Goal: Navigation & Orientation: Find specific page/section

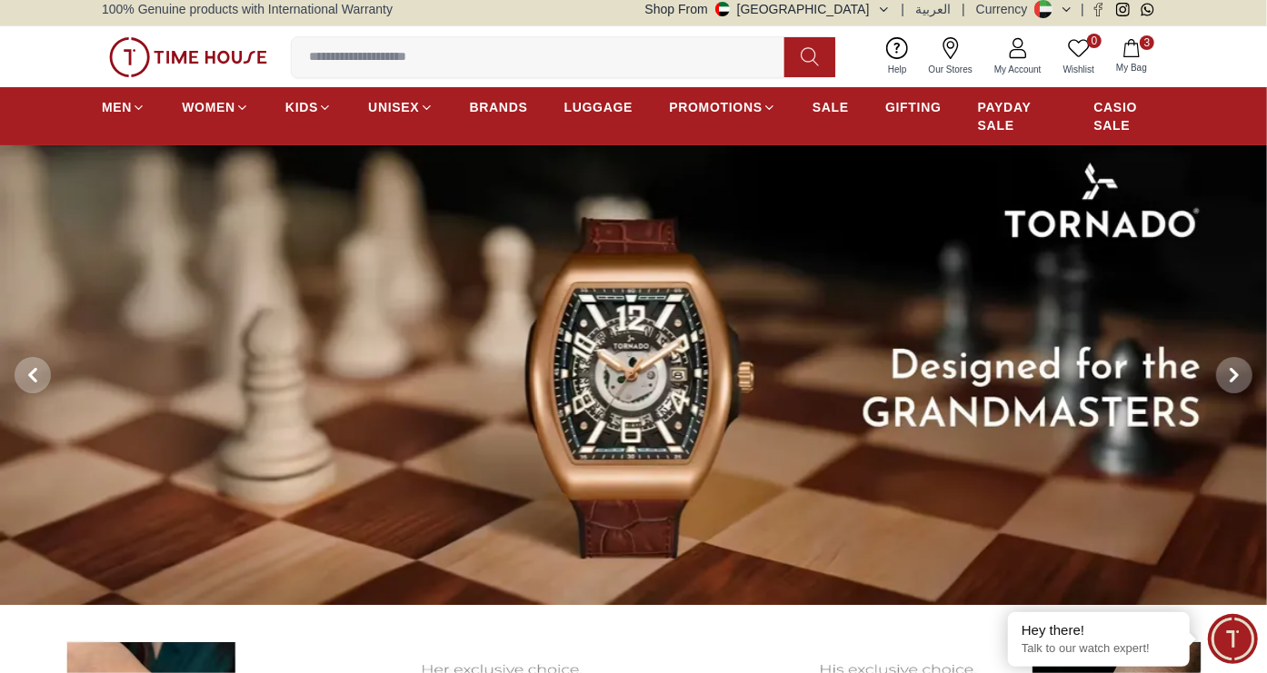
scroll to position [9, 0]
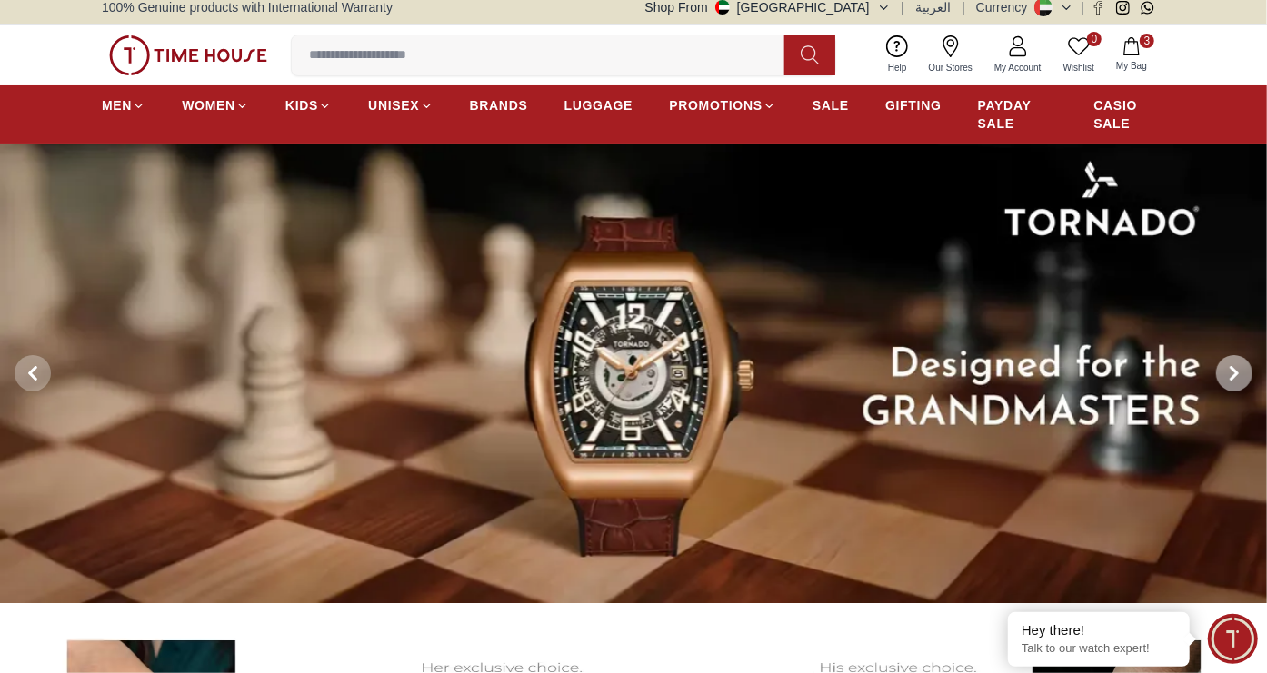
click at [1233, 366] on icon at bounding box center [1234, 373] width 15 height 15
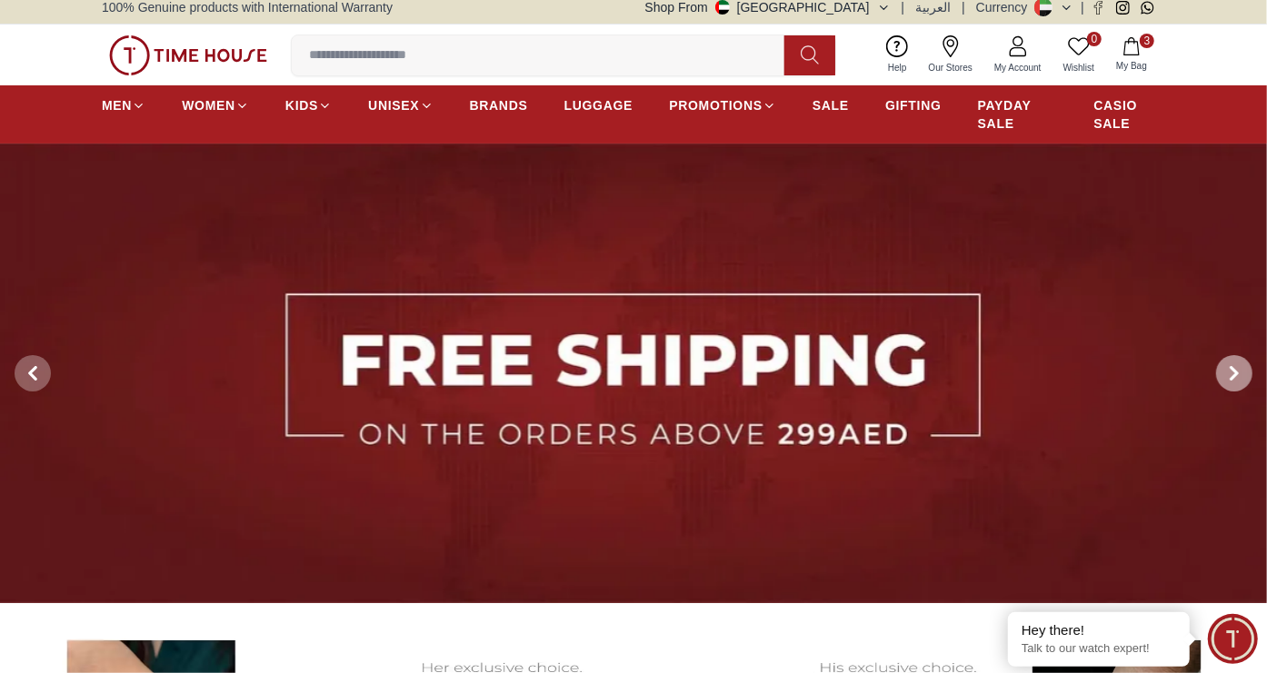
click at [1233, 366] on icon at bounding box center [1234, 373] width 15 height 15
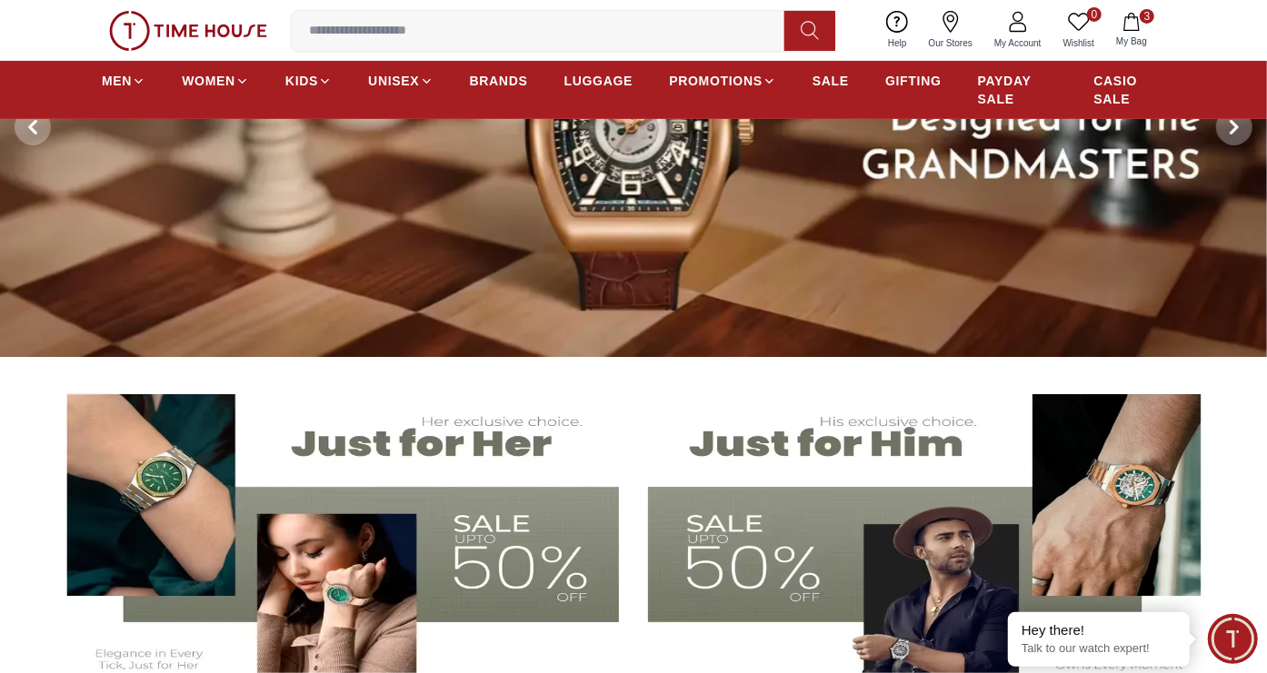
scroll to position [252, 0]
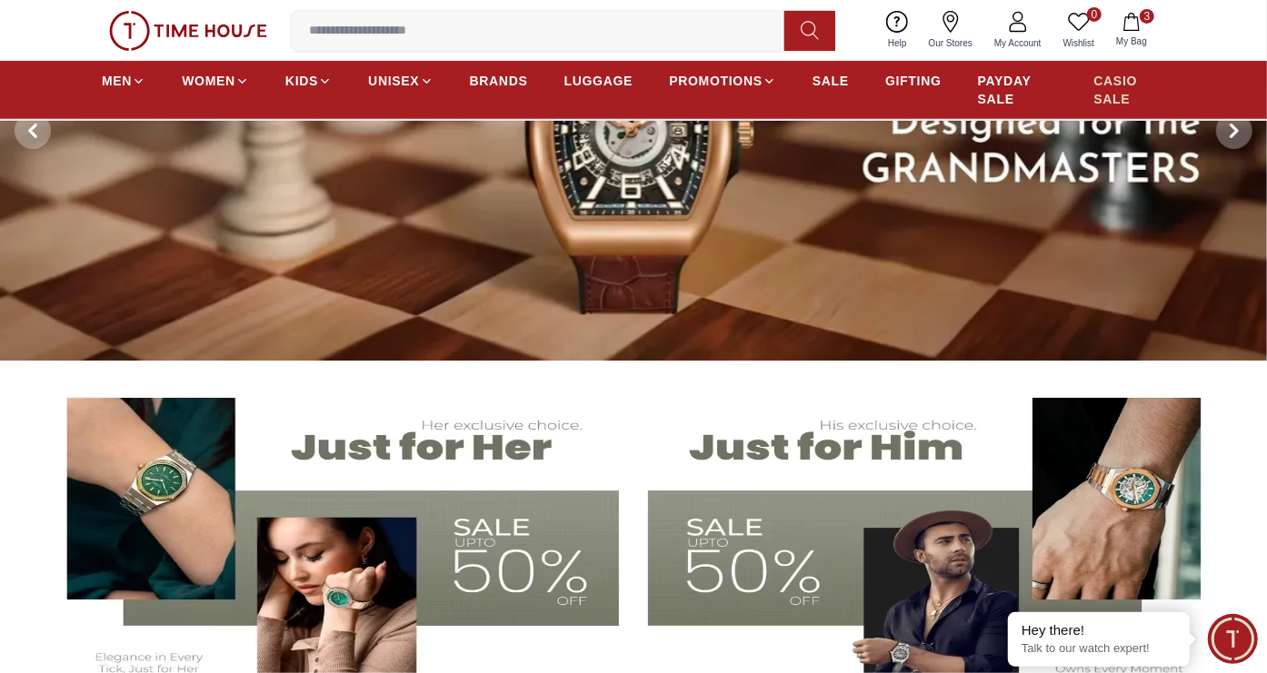
click at [1109, 90] on span "CASIO SALE" at bounding box center [1130, 90] width 72 height 36
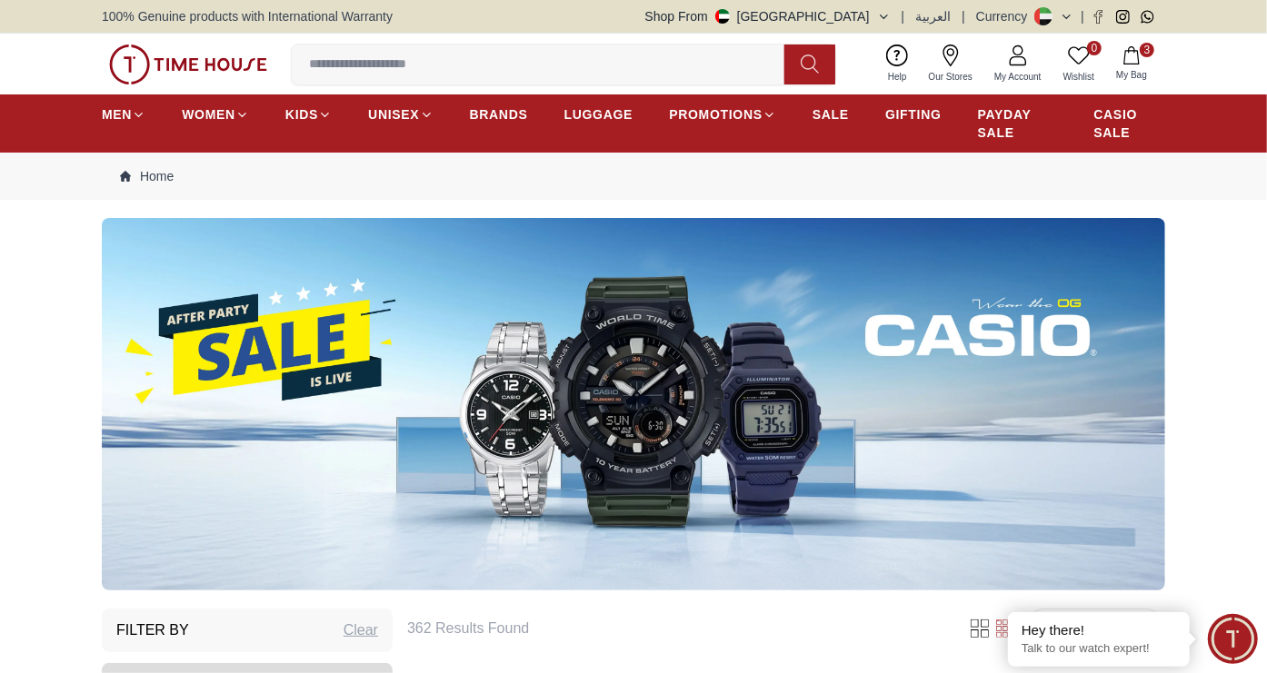
drag, startPoint x: 729, startPoint y: 255, endPoint x: 902, endPoint y: 189, distance: 185.8
click at [902, 189] on nav "Home" at bounding box center [633, 176] width 1063 height 47
click at [1009, 121] on span "PAYDAY SALE" at bounding box center [1018, 123] width 80 height 36
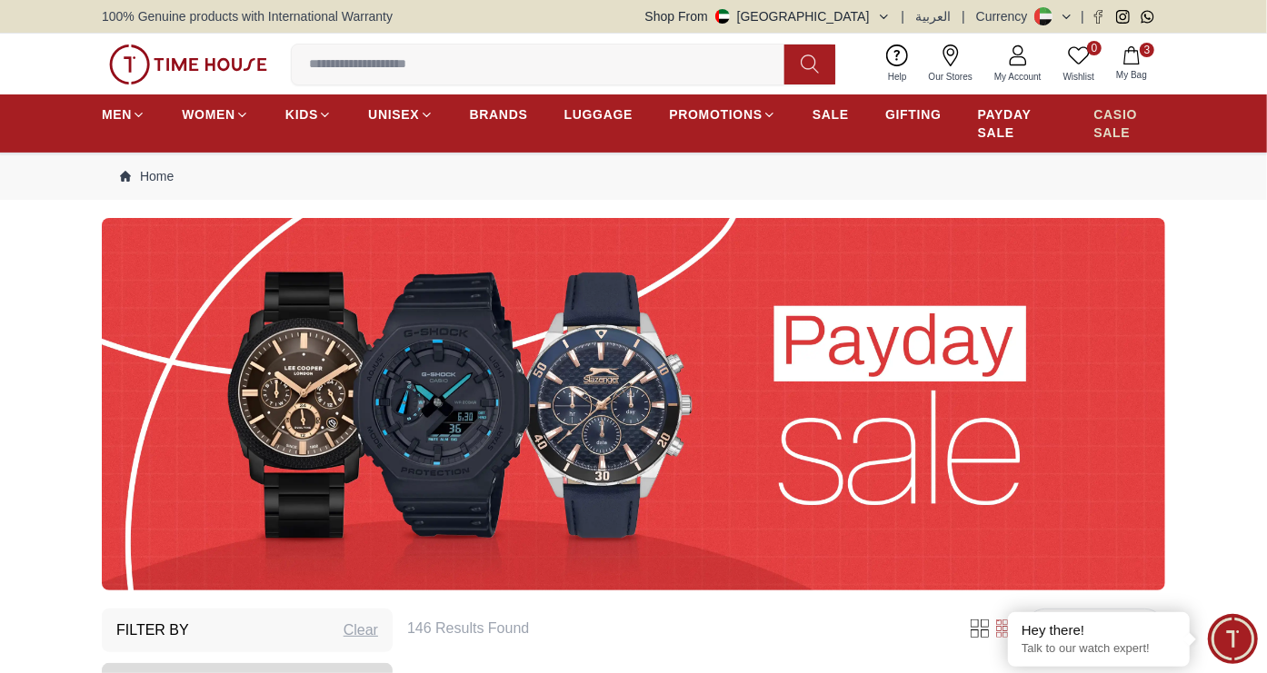
click at [1121, 135] on span "CASIO SALE" at bounding box center [1130, 123] width 72 height 36
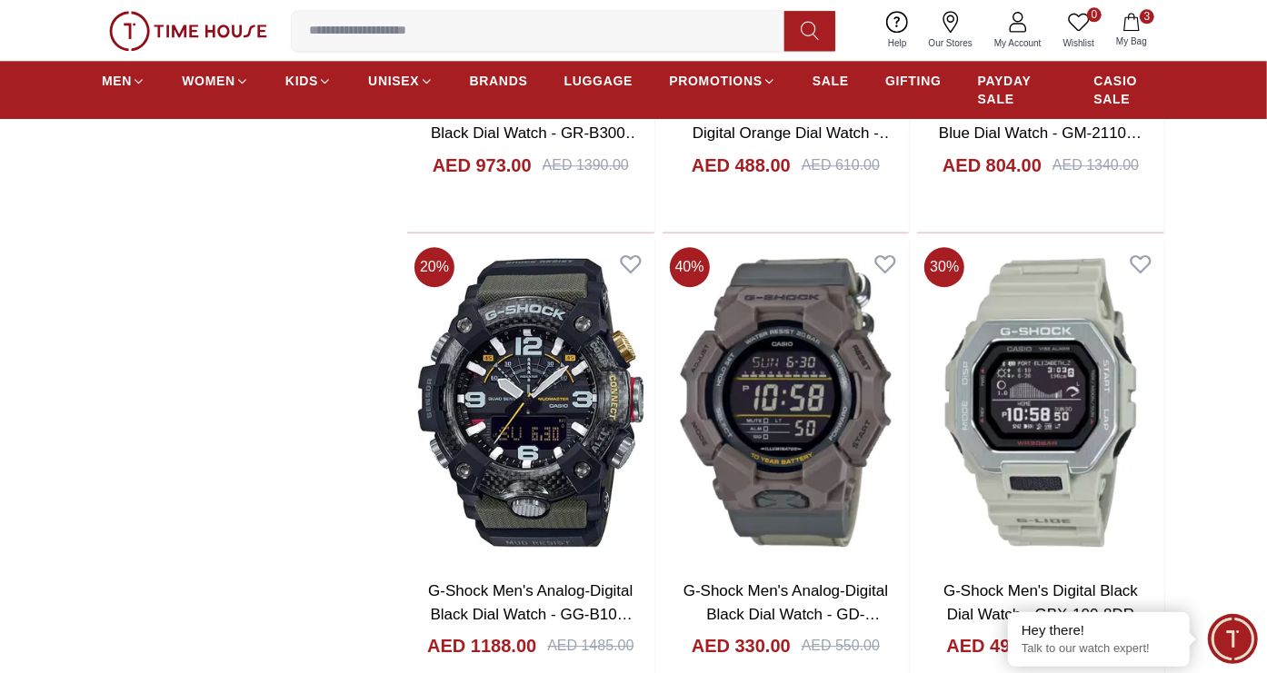
scroll to position [2841, 0]
